Goal: Task Accomplishment & Management: Use online tool/utility

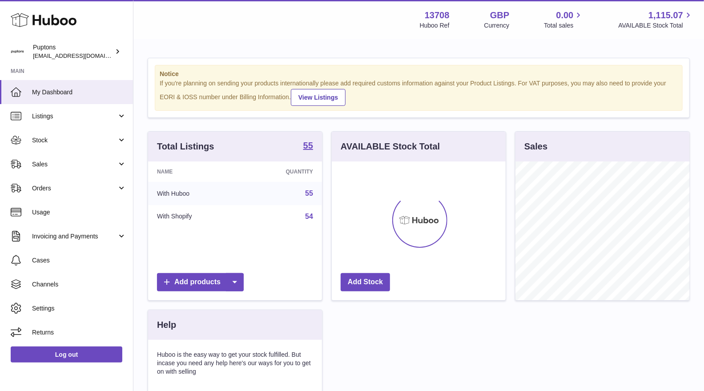
scroll to position [138, 174]
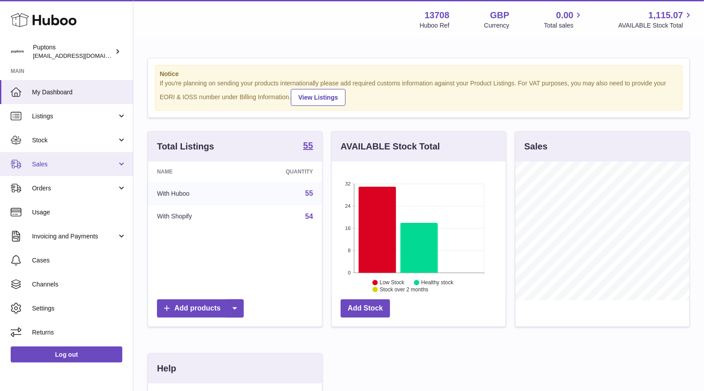
click at [64, 164] on span "Sales" at bounding box center [74, 164] width 85 height 8
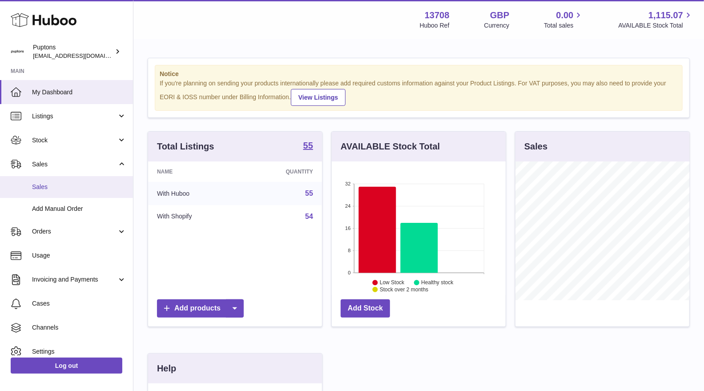
click at [64, 185] on span "Sales" at bounding box center [79, 187] width 94 height 8
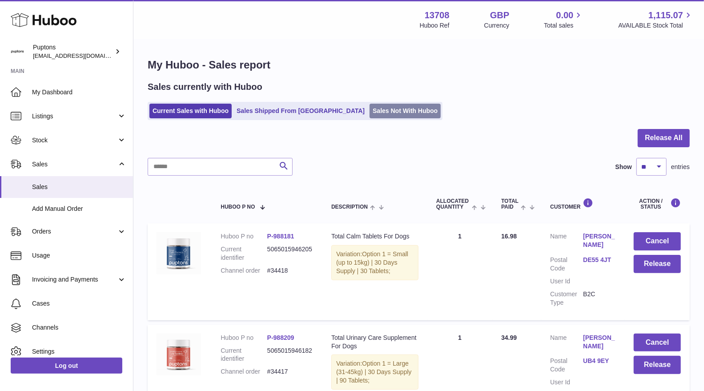
click at [370, 117] on link "Sales Not With Huboo" at bounding box center [405, 111] width 71 height 15
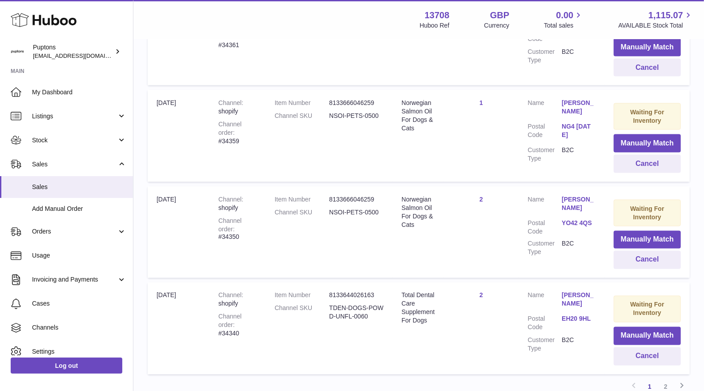
scroll to position [903, 0]
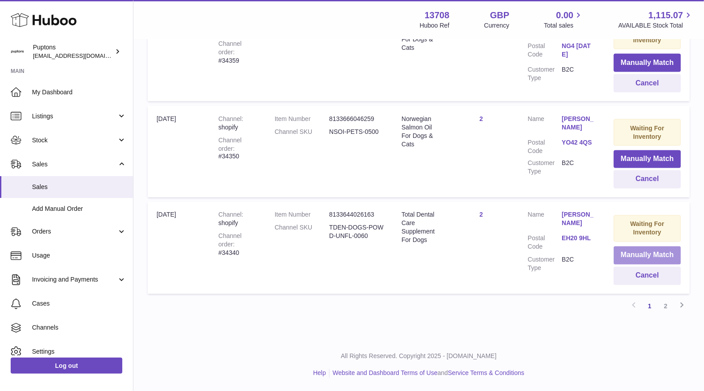
click at [626, 251] on button "Manually Match" at bounding box center [647, 255] width 67 height 18
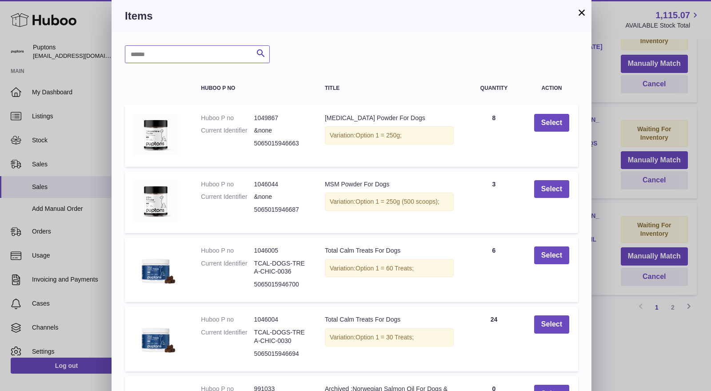
click at [167, 52] on input "text" at bounding box center [197, 54] width 145 height 18
type input "******"
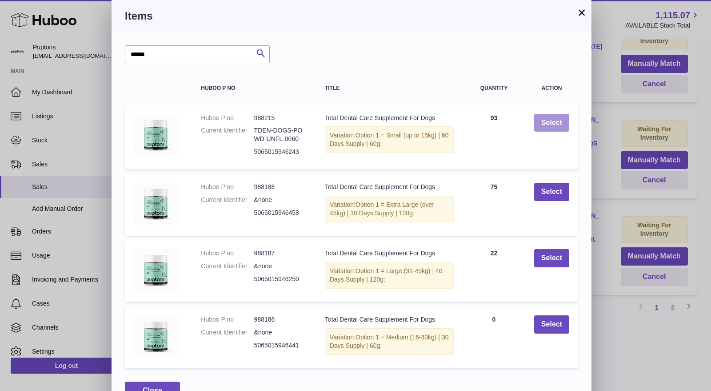
click at [549, 118] on button "Select" at bounding box center [552, 123] width 35 height 18
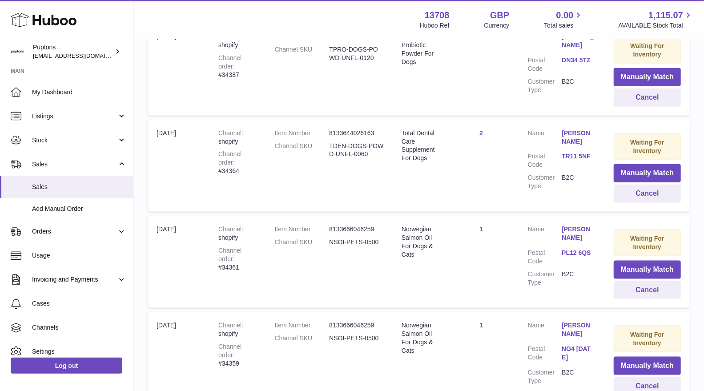
scroll to position [539, 0]
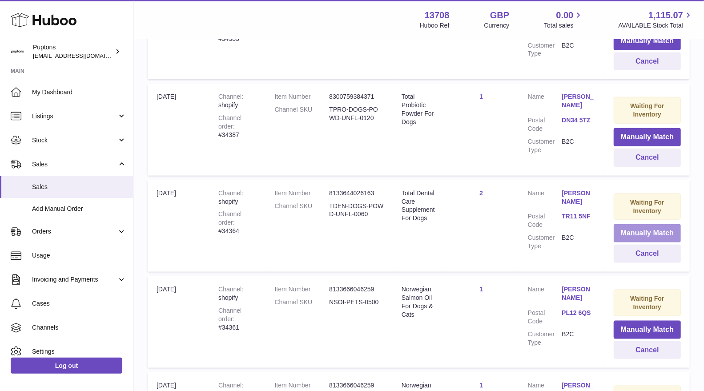
click at [618, 235] on button "Manually Match" at bounding box center [647, 233] width 67 height 18
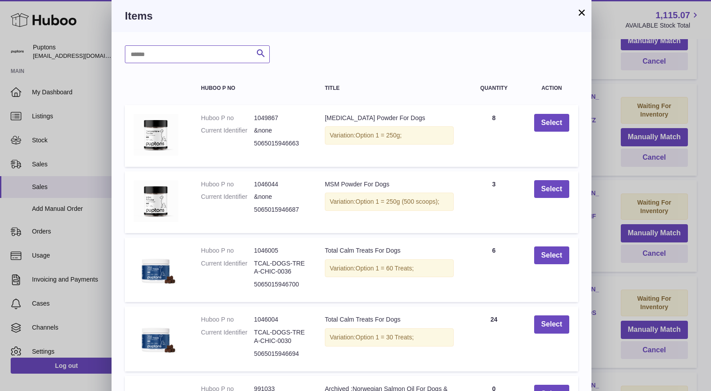
click at [170, 57] on input "text" at bounding box center [197, 54] width 145 height 18
type input "******"
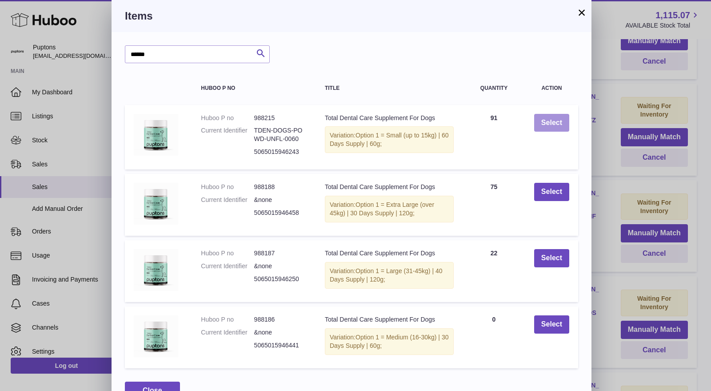
click at [543, 127] on button "Select" at bounding box center [552, 123] width 35 height 18
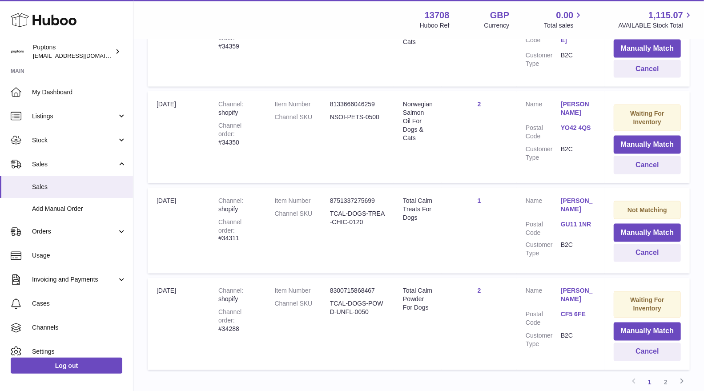
scroll to position [824, 0]
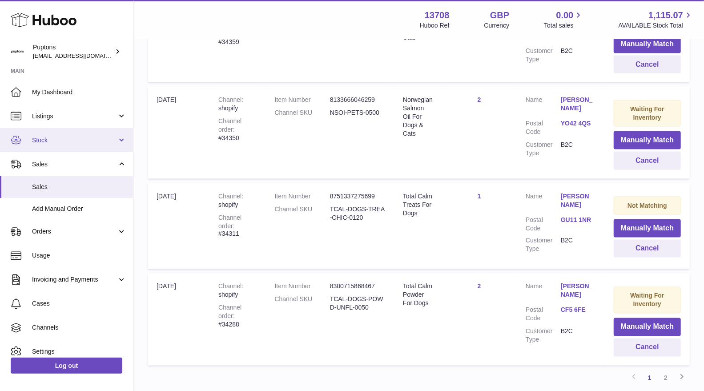
click at [32, 142] on span "Stock" at bounding box center [74, 140] width 85 height 8
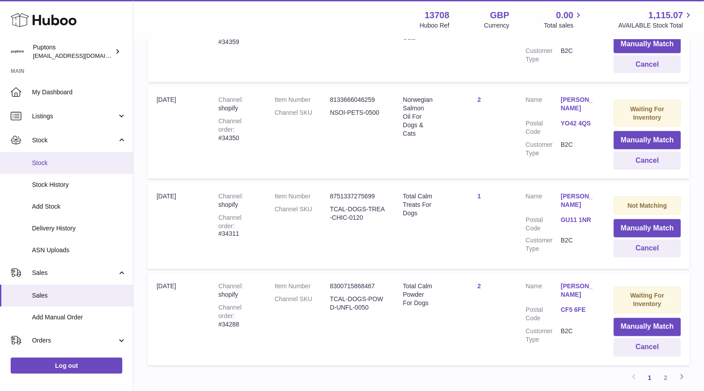
click at [46, 163] on span "Stock" at bounding box center [79, 163] width 94 height 8
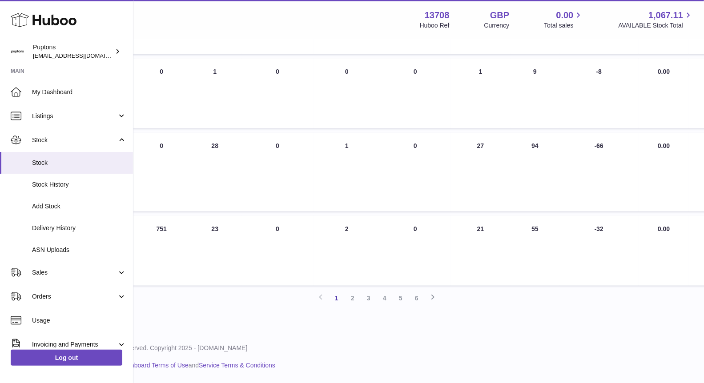
scroll to position [866, 249]
click at [403, 293] on link "5" at bounding box center [401, 298] width 16 height 16
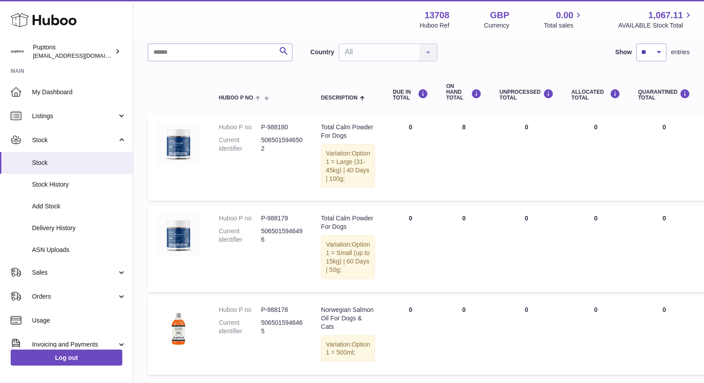
scroll to position [68, 0]
